Goal: Obtain resource: Obtain resource

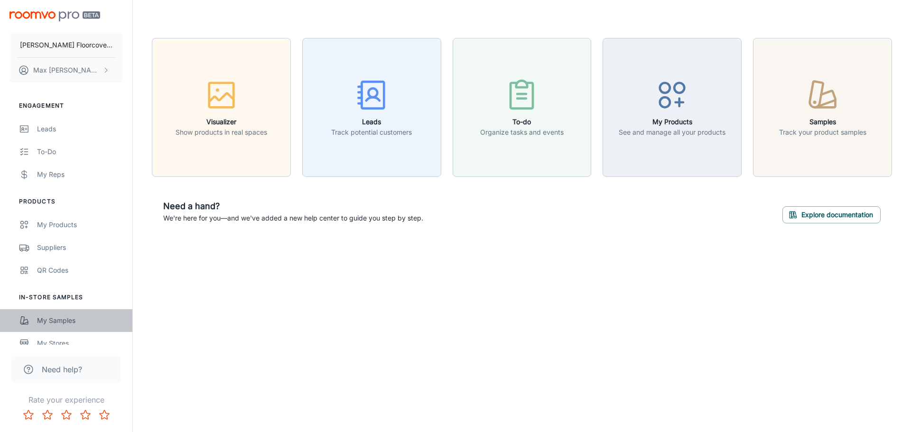
click at [64, 318] on div "My Samples" at bounding box center [80, 321] width 86 height 10
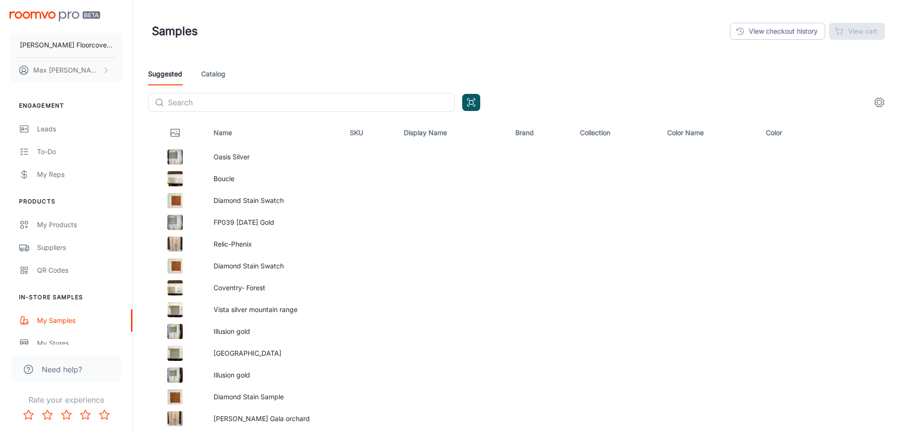
click at [215, 75] on link "Catalog" at bounding box center [213, 74] width 24 height 23
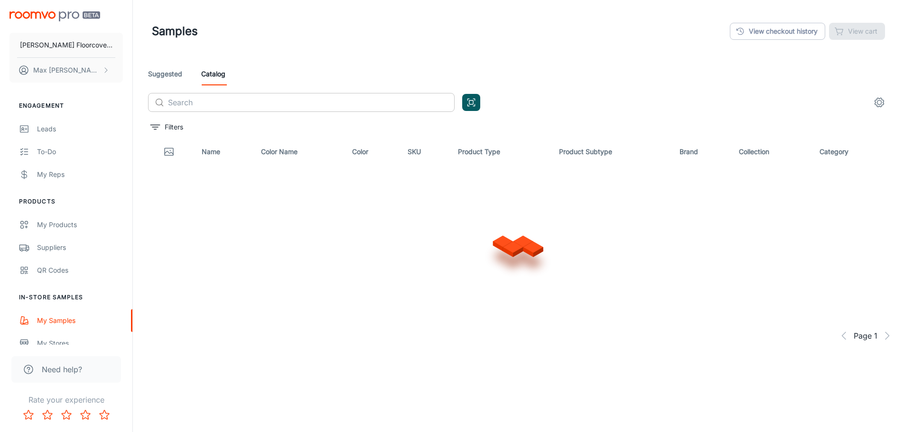
click at [338, 103] on input "text" at bounding box center [311, 102] width 287 height 19
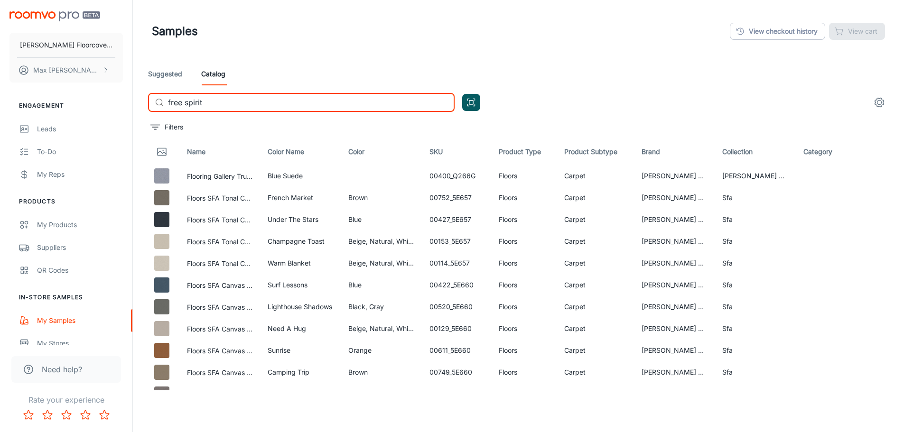
type input "free spirit"
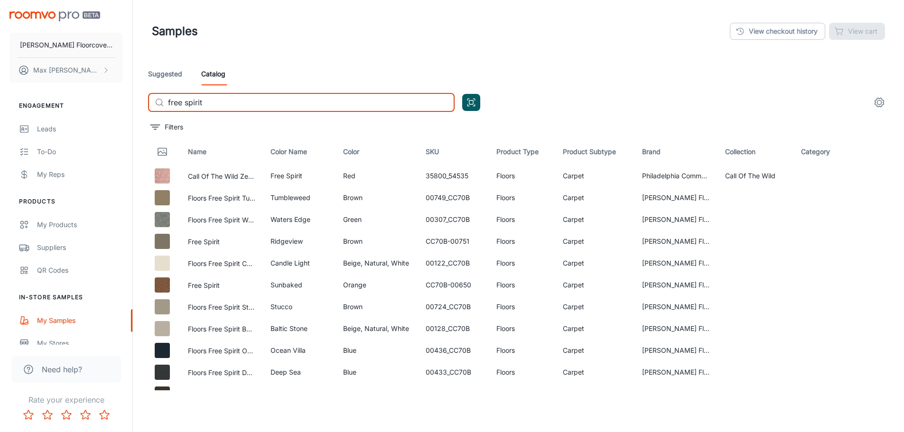
click at [239, 102] on input "free spirit" at bounding box center [311, 102] width 287 height 19
click at [219, 242] on button "Free Spirit" at bounding box center [204, 242] width 32 height 10
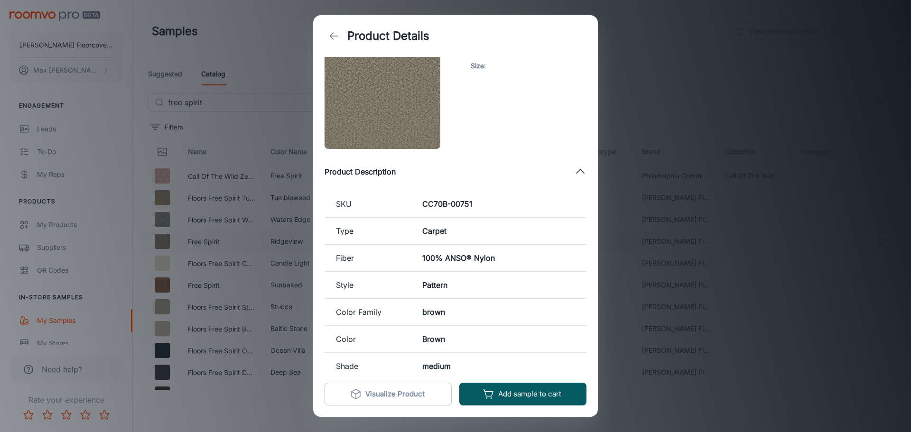
scroll to position [37, 0]
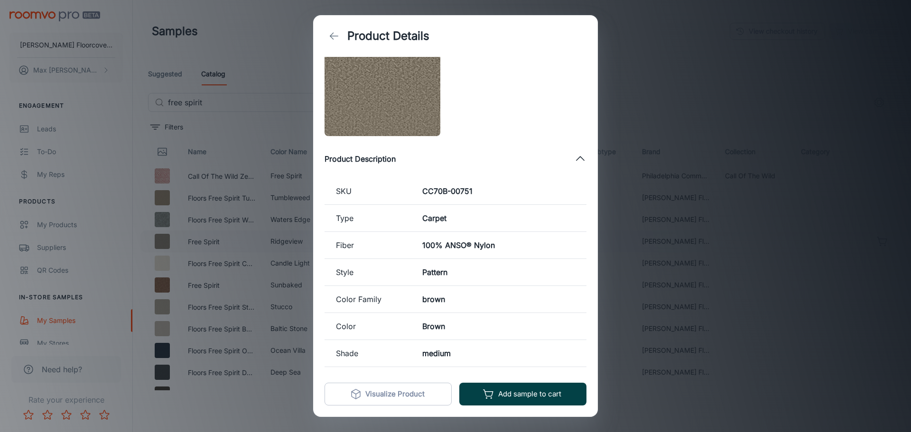
click at [538, 394] on button "Add sample to cart" at bounding box center [522, 394] width 127 height 23
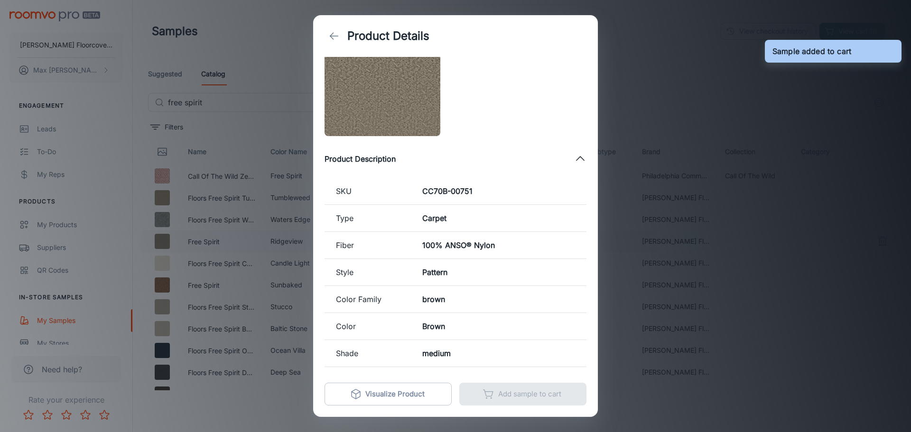
click at [731, 373] on div "Product Details [PERSON_NAME] Floors Free Spirit Size : Product Description SKU…" at bounding box center [455, 216] width 911 height 432
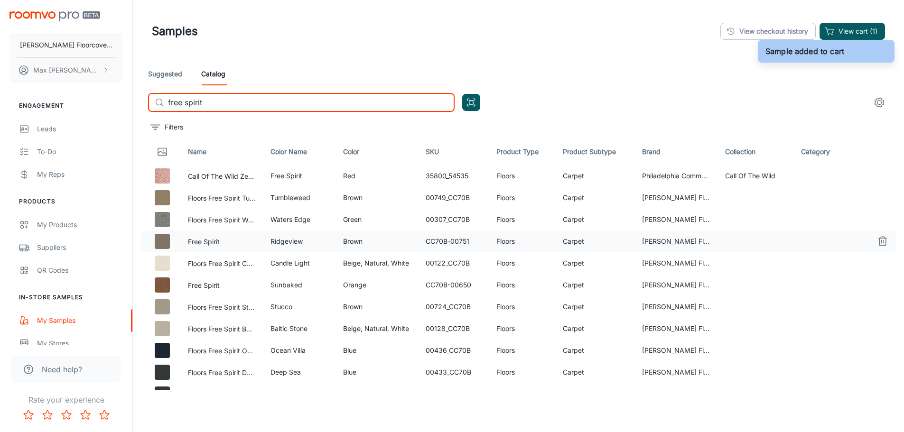
click at [249, 109] on input "free spirit" at bounding box center [311, 102] width 287 height 19
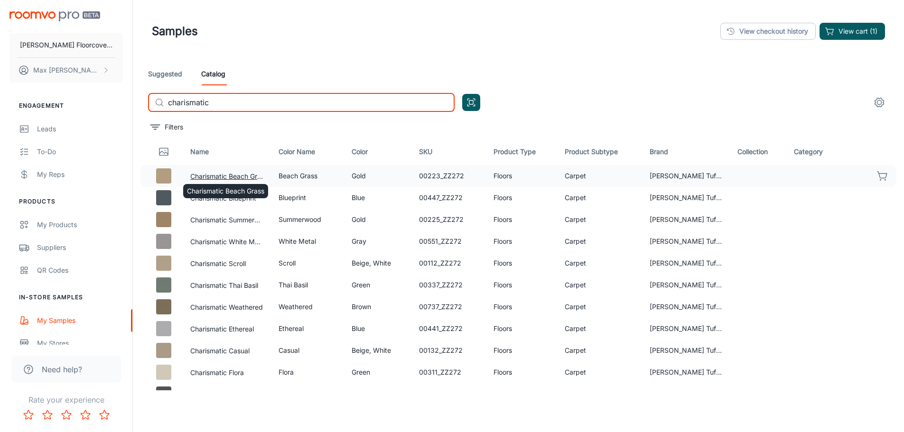
type input "charismatic"
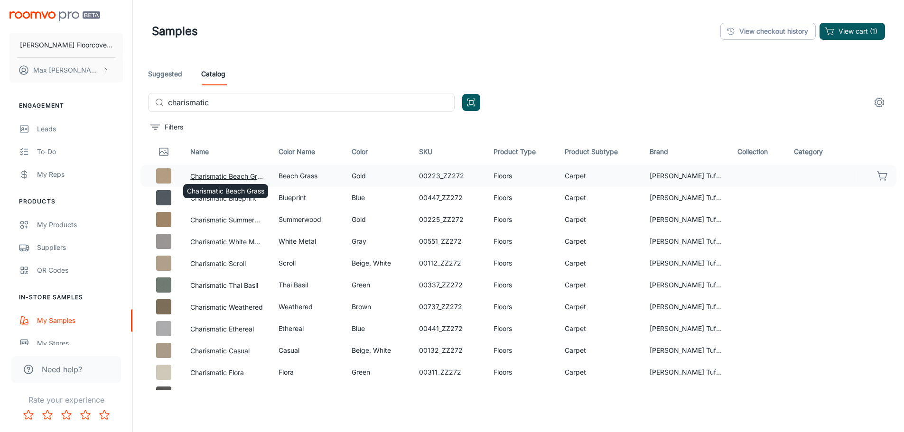
click at [232, 177] on button "Charismatic Beach Grass" at bounding box center [226, 176] width 73 height 10
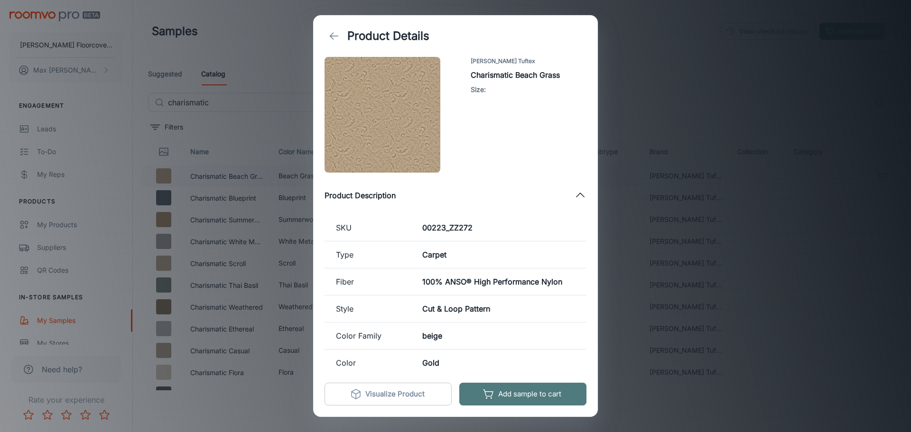
click at [549, 395] on button "Add sample to cart" at bounding box center [522, 394] width 127 height 23
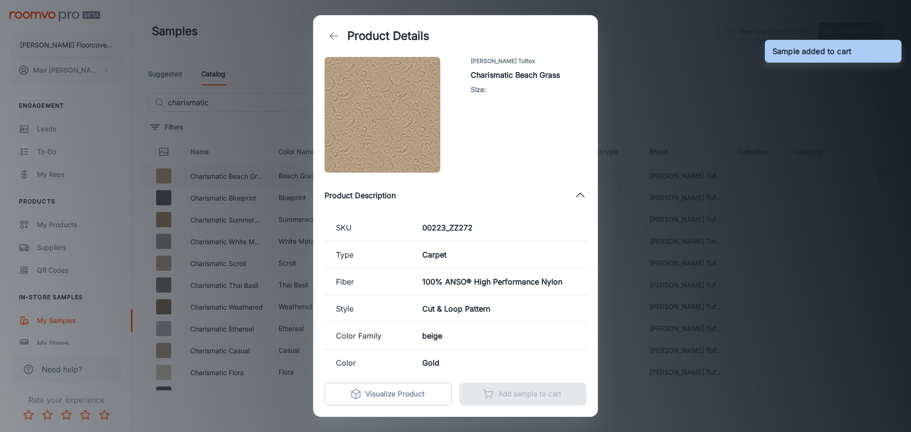
click at [661, 352] on div "Product Details [PERSON_NAME] Tuftex Charismatic Beach Grass Size : Product Des…" at bounding box center [455, 216] width 911 height 432
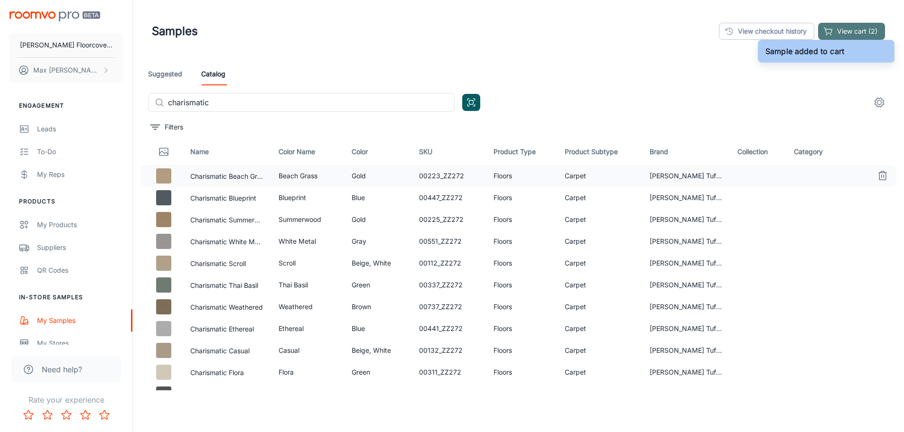
click at [853, 26] on button "View cart (2)" at bounding box center [851, 31] width 67 height 17
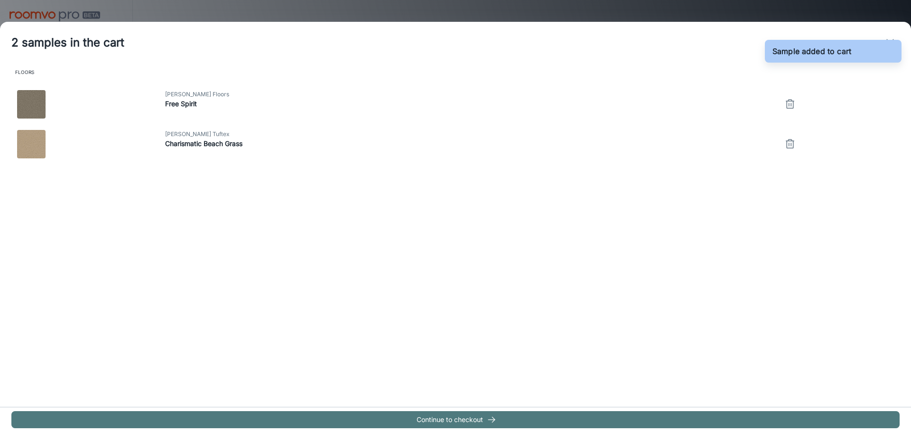
click at [474, 419] on button "Continue to checkout" at bounding box center [455, 419] width 888 height 17
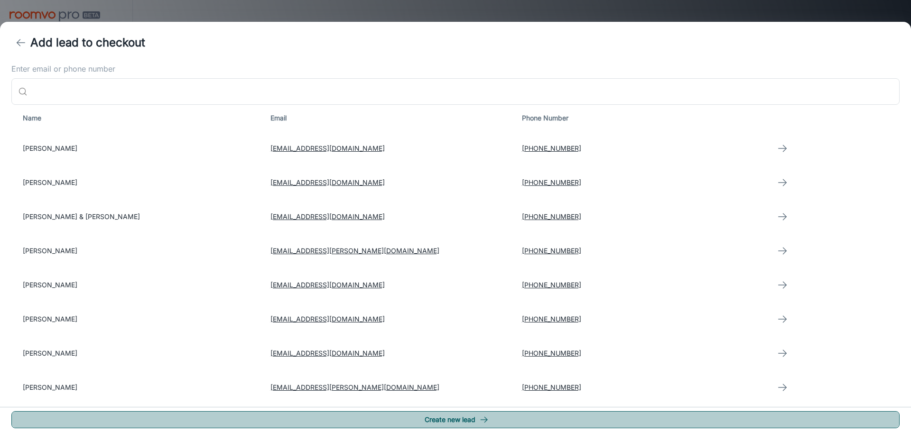
click at [460, 419] on button "Create new lead" at bounding box center [455, 419] width 888 height 17
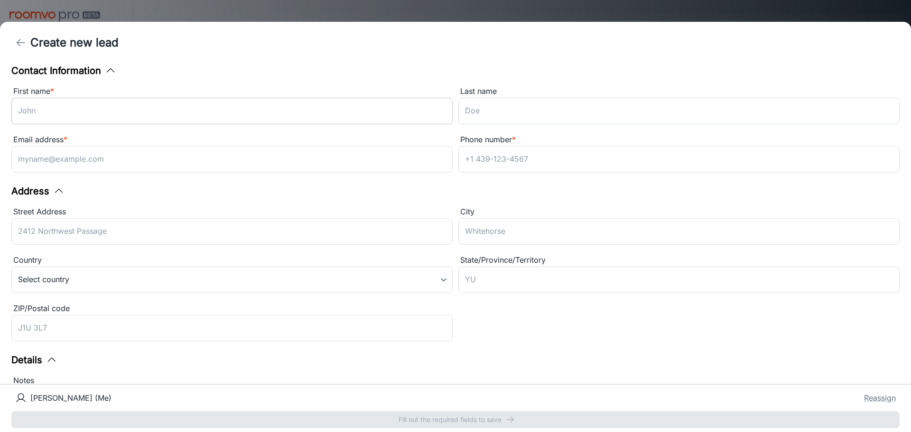
click at [267, 102] on input "First name *" at bounding box center [231, 111] width 441 height 27
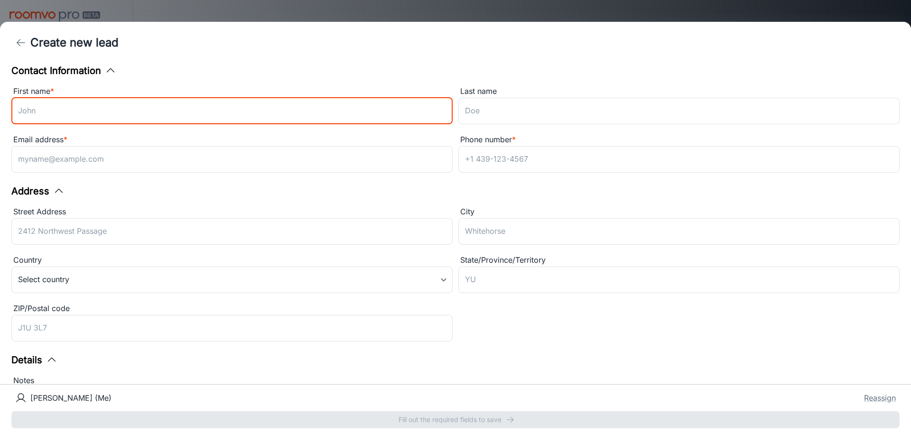
click at [267, 102] on input "First name *" at bounding box center [231, 111] width 441 height 27
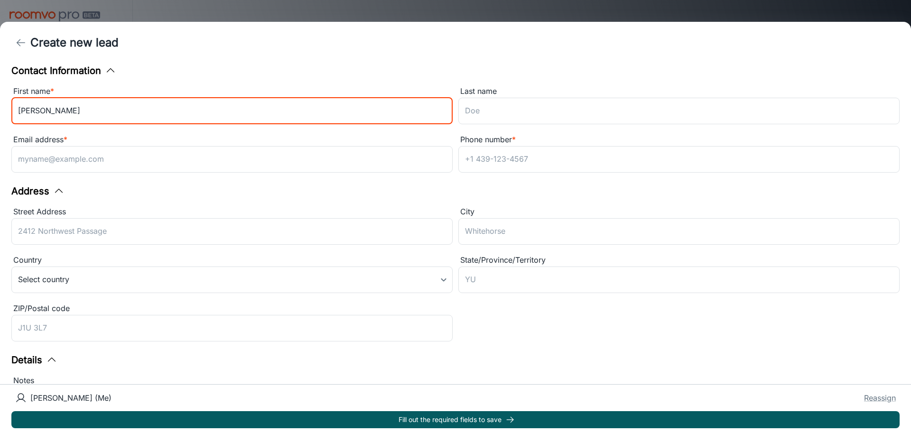
type input "[PERSON_NAME]"
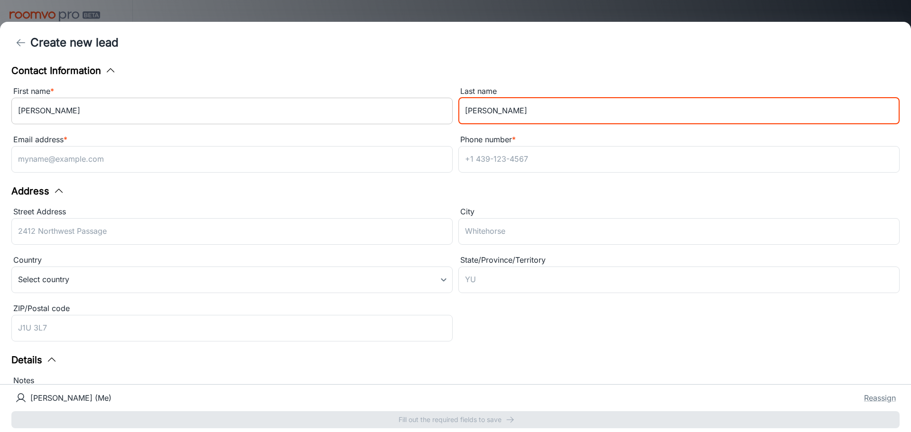
type input "[PERSON_NAME]"
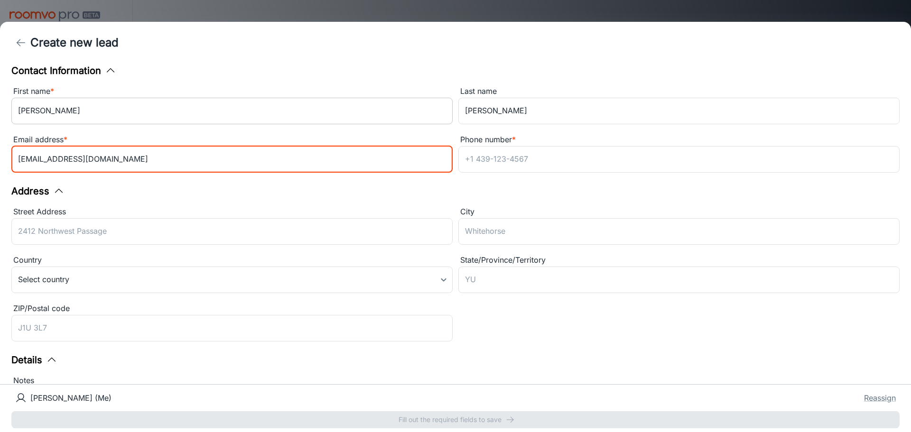
type input "[EMAIL_ADDRESS][DOMAIN_NAME]"
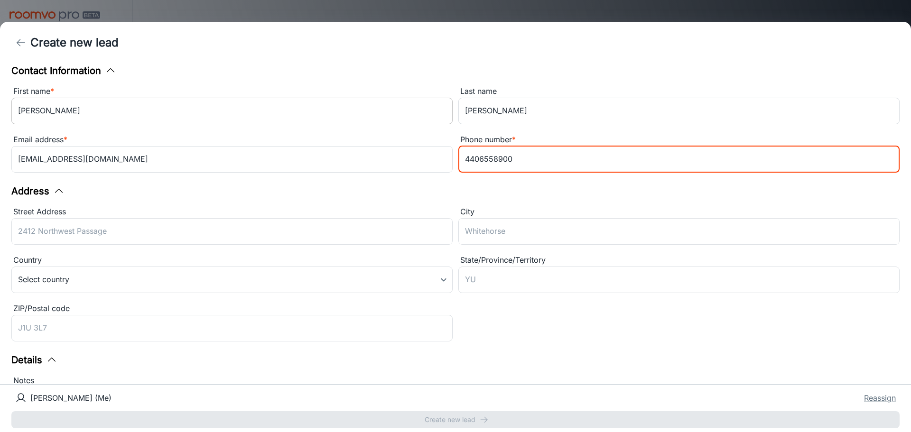
type input "4406558900"
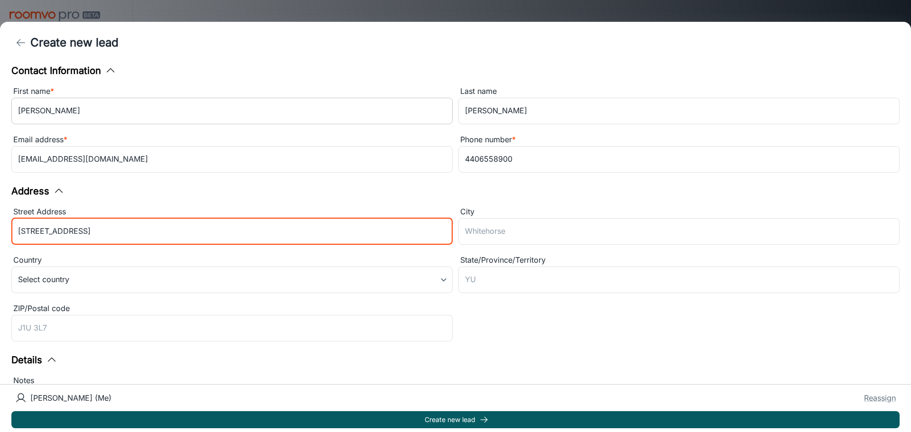
type input "[STREET_ADDRESS]"
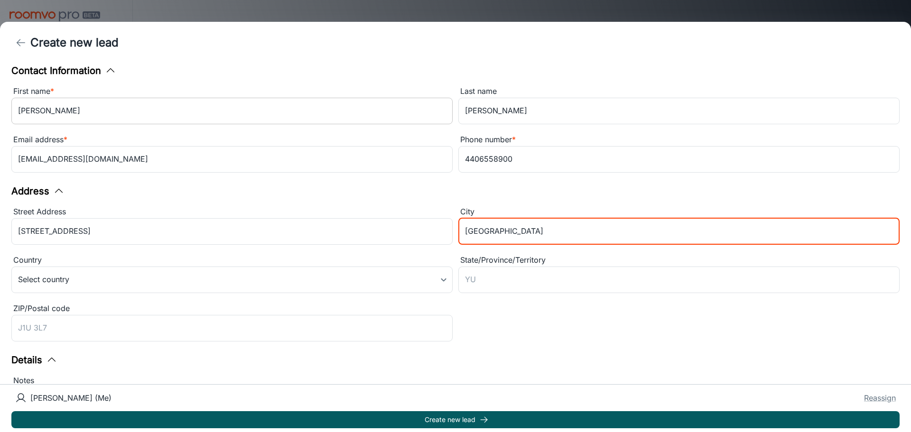
type input "[GEOGRAPHIC_DATA]"
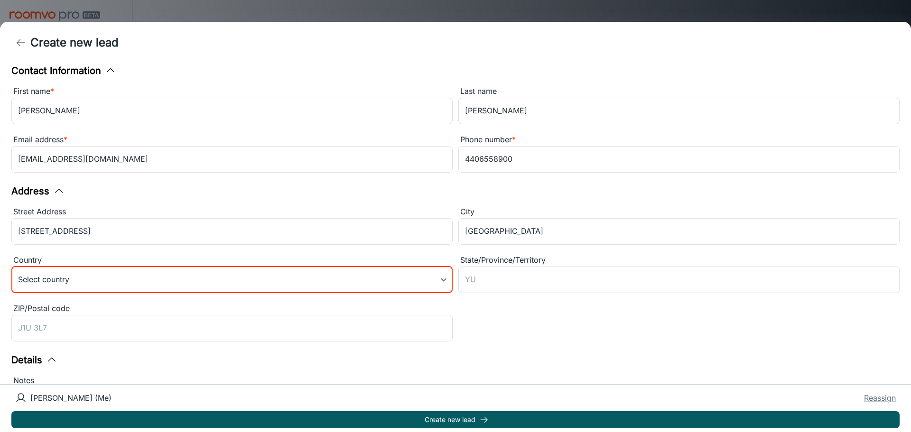
click at [443, 286] on body "[PERSON_NAME] Floorcovering [PERSON_NAME] Engagement Leads To-do My Reps Produc…" at bounding box center [455, 216] width 911 height 432
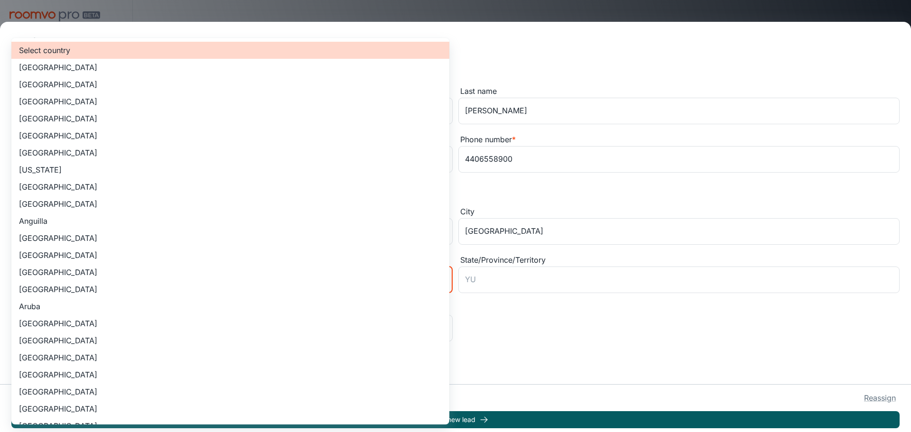
click at [112, 86] on li "[GEOGRAPHIC_DATA]" at bounding box center [230, 84] width 438 height 17
type input "US"
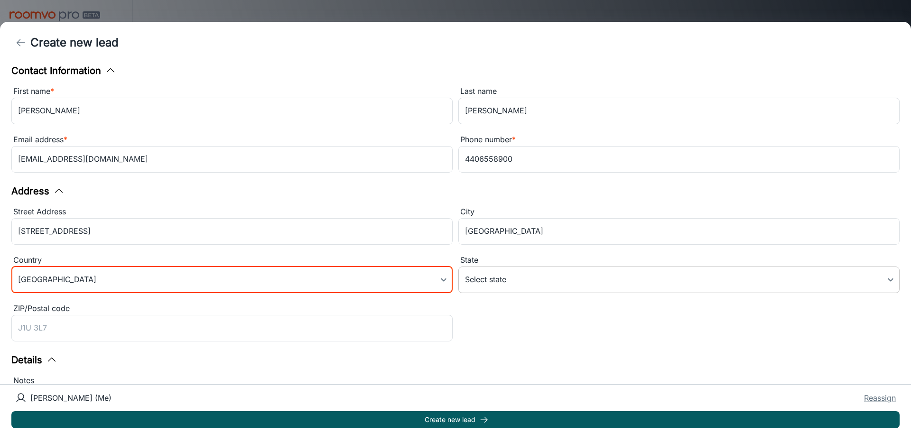
click at [520, 271] on body "[PERSON_NAME] Floorcovering [PERSON_NAME] Engagement Leads To-do My Reps Produc…" at bounding box center [455, 216] width 911 height 432
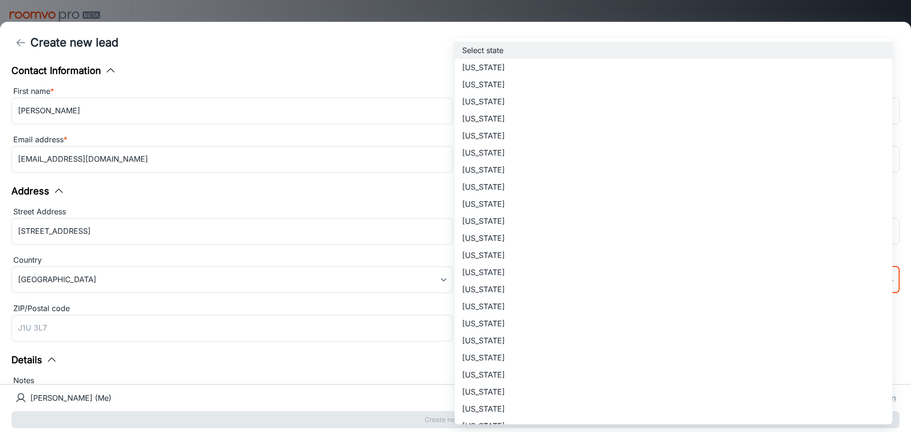
click at [414, 301] on div at bounding box center [455, 216] width 911 height 432
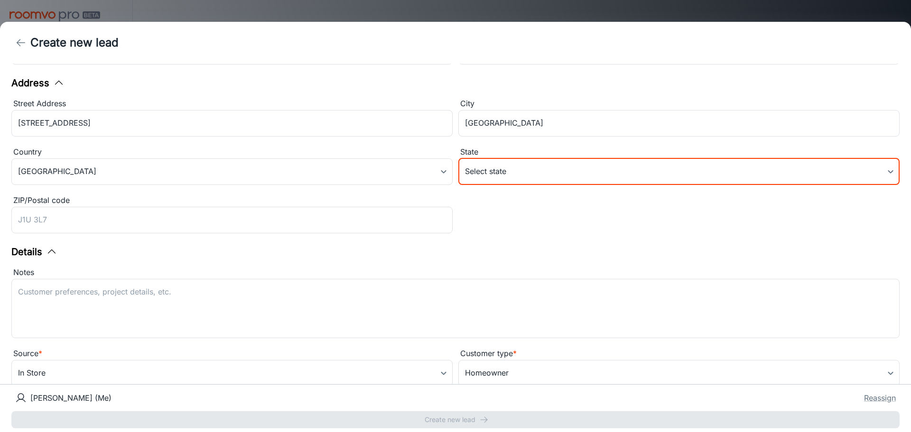
scroll to position [122, 0]
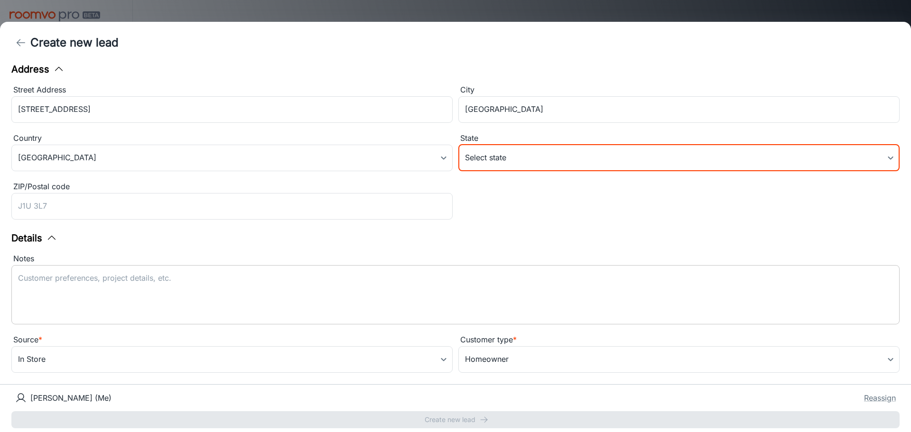
click at [217, 291] on textarea "Notes" at bounding box center [455, 295] width 875 height 44
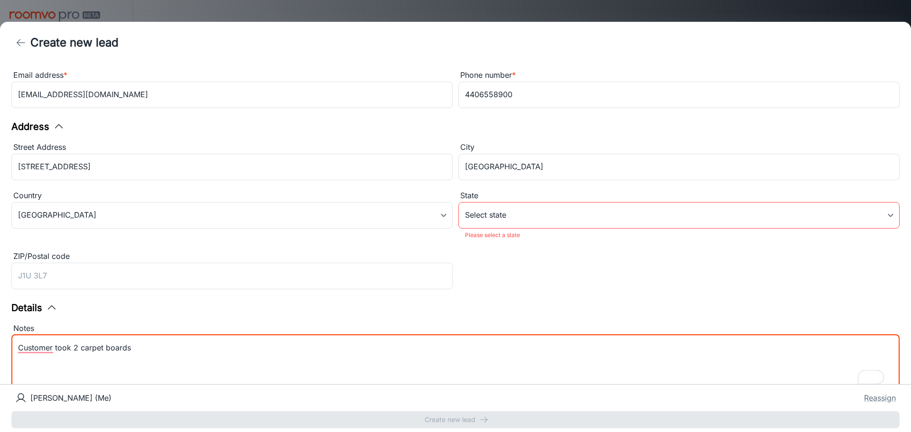
scroll to position [0, 0]
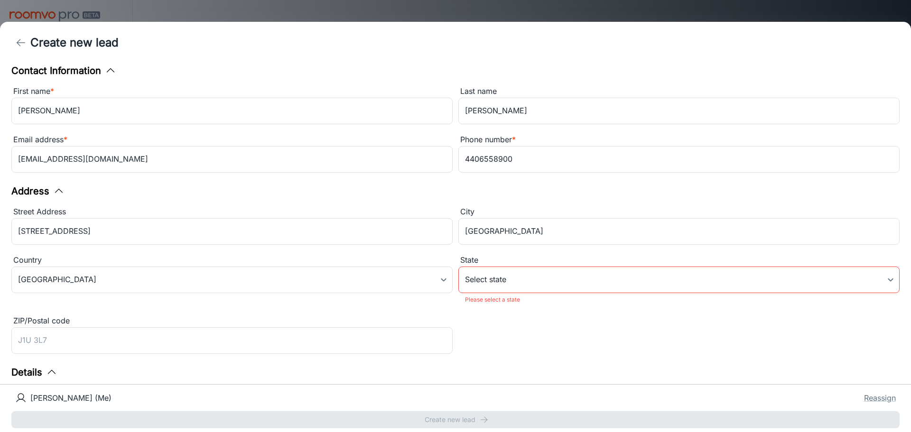
type textarea "Customer took 2 carpet boards"
click at [533, 280] on body "[PERSON_NAME] Floorcovering [PERSON_NAME] Engagement Leads To-do My Reps Produc…" at bounding box center [455, 216] width 911 height 432
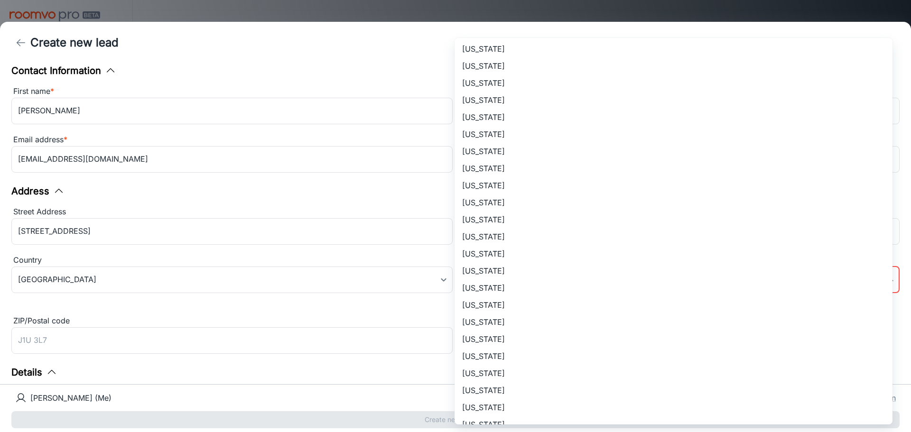
scroll to position [380, 0]
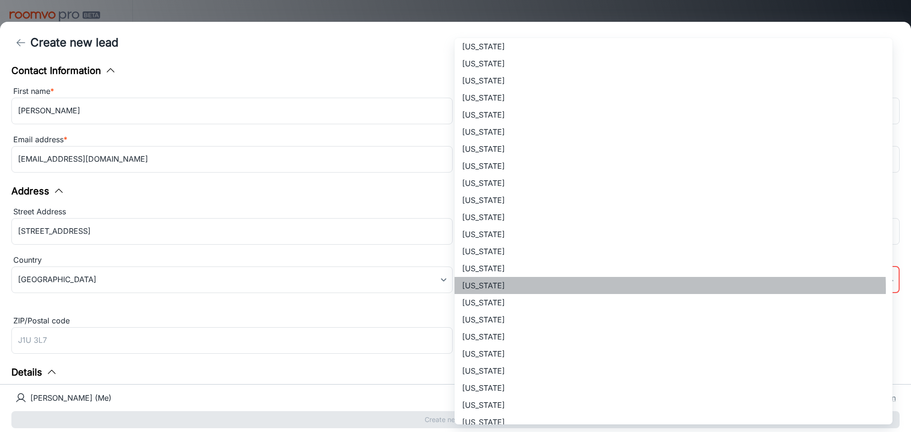
click at [504, 289] on li "[US_STATE]" at bounding box center [674, 285] width 438 height 17
type input "[US_STATE]"
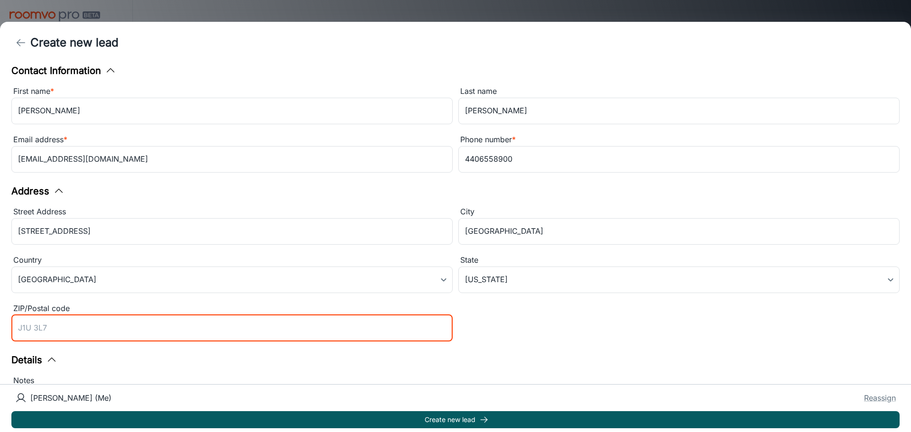
click at [243, 347] on div "Contact Information First name * [PERSON_NAME] ​ Last name [PERSON_NAME] ​ Emai…" at bounding box center [455, 224] width 911 height 321
click at [529, 331] on div "Street Address [STREET_ADDRESS] [GEOGRAPHIC_DATA] ​ State [US_STATE] [US_STATE]…" at bounding box center [453, 272] width 894 height 145
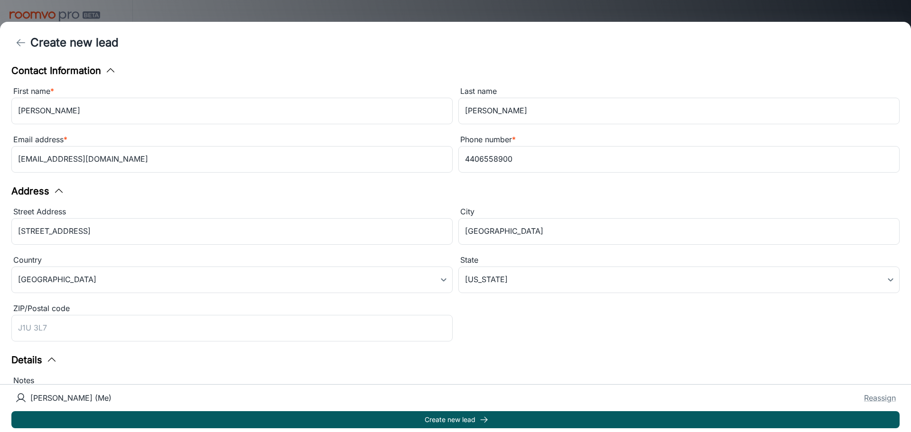
scroll to position [122, 0]
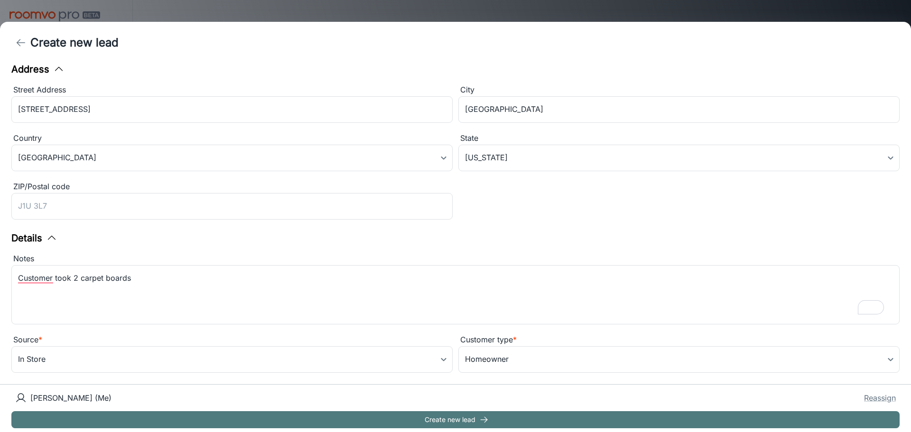
click at [538, 421] on button "Create new lead" at bounding box center [455, 419] width 888 height 17
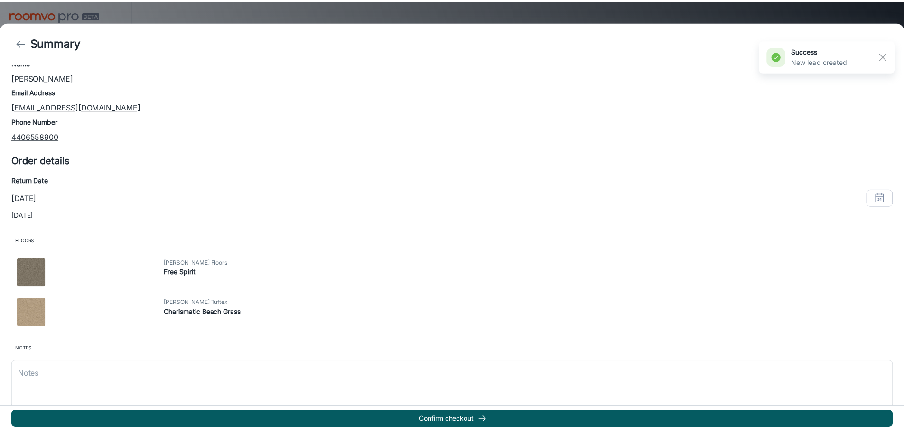
scroll to position [84, 0]
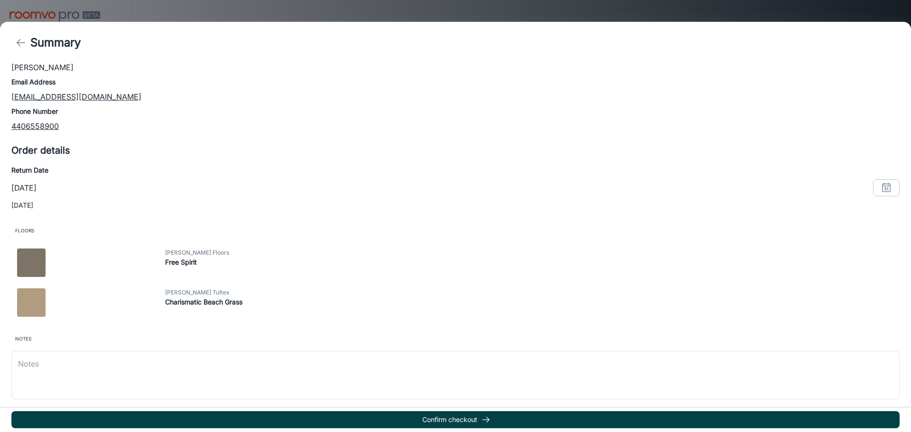
click at [440, 418] on button "Confirm checkout" at bounding box center [455, 419] width 888 height 17
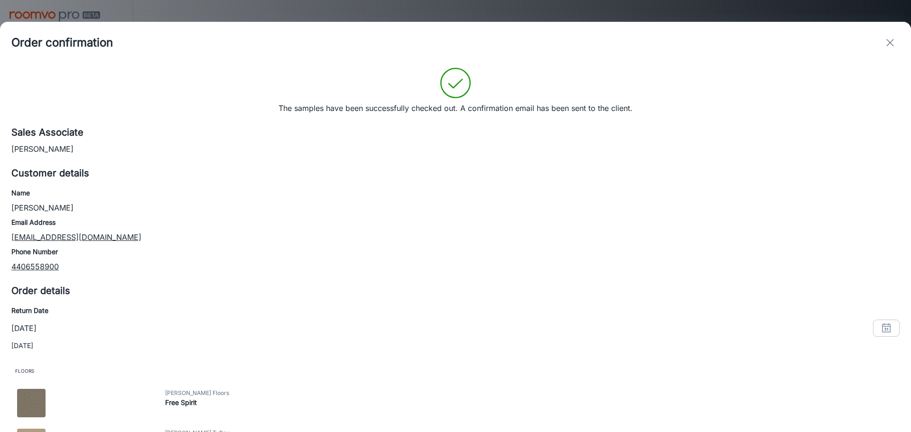
click at [893, 44] on icon "exit" at bounding box center [890, 42] width 11 height 11
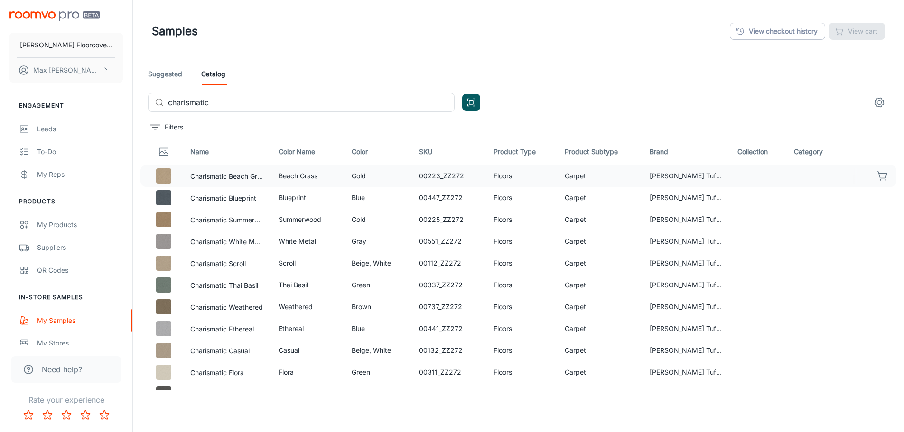
click at [523, 43] on div "Samples View checkout history View cart" at bounding box center [518, 31] width 733 height 25
click at [556, 30] on div "Samples View checkout history View cart" at bounding box center [518, 31] width 733 height 25
